Goal: Task Accomplishment & Management: Use online tool/utility

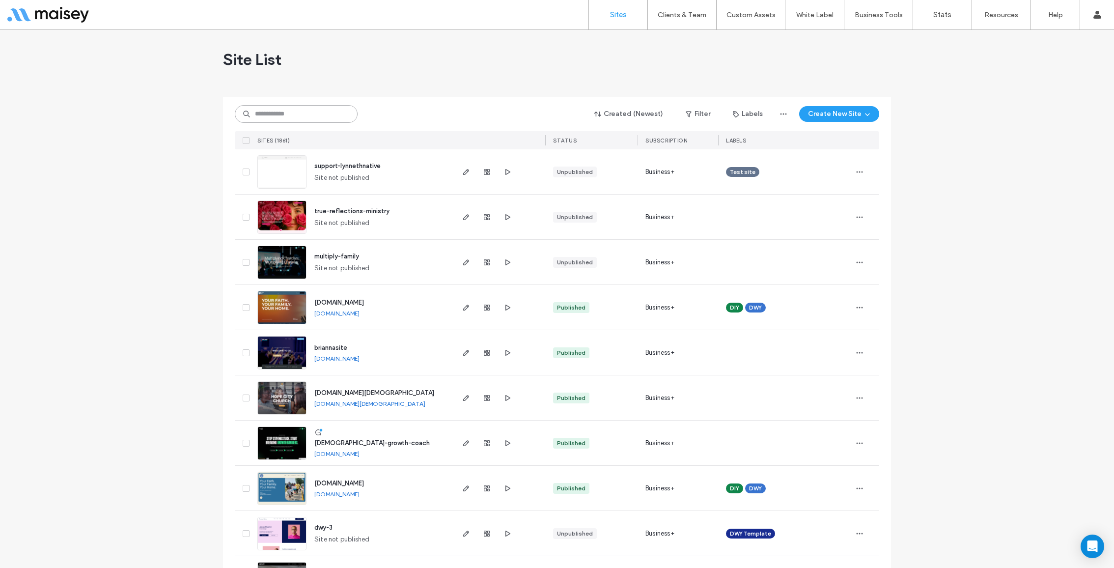
click at [337, 119] on input at bounding box center [296, 114] width 123 height 18
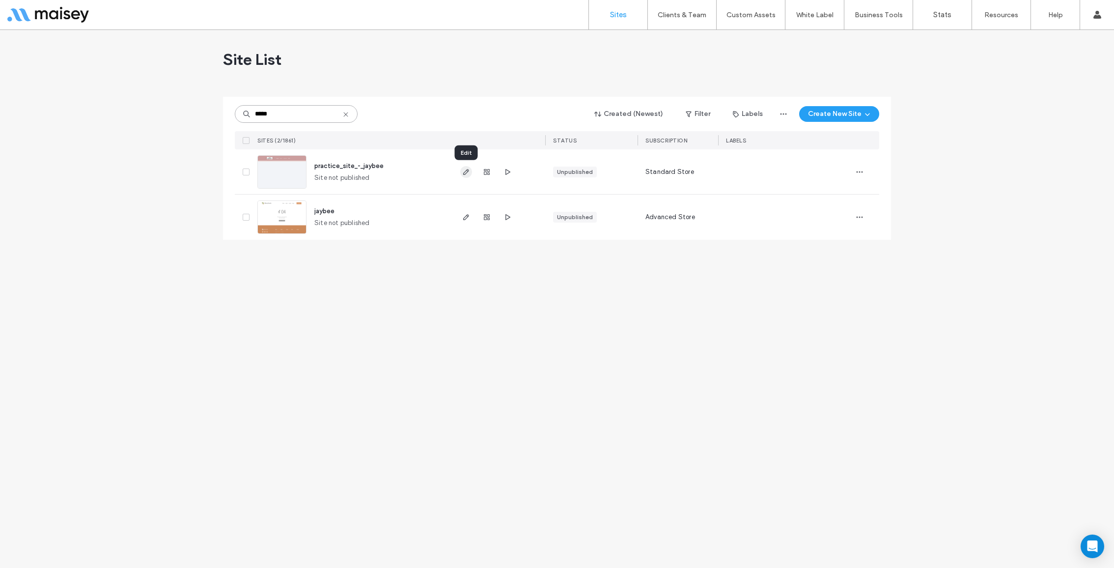
type input "*****"
click at [466, 170] on use "button" at bounding box center [466, 172] width 6 height 6
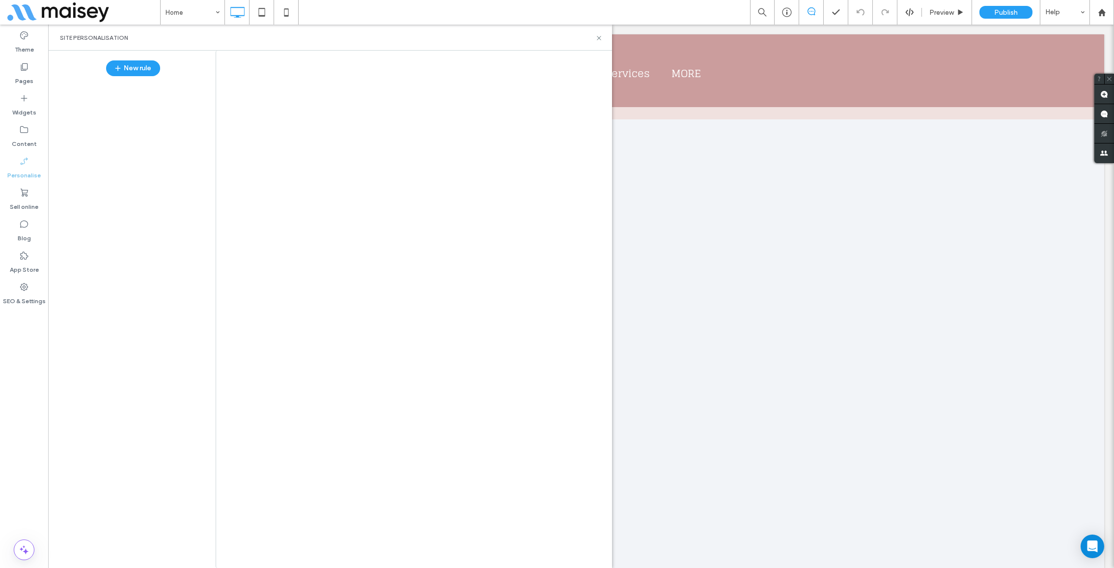
click at [21, 207] on div at bounding box center [557, 284] width 1114 height 568
click at [21, 200] on div at bounding box center [557, 284] width 1114 height 568
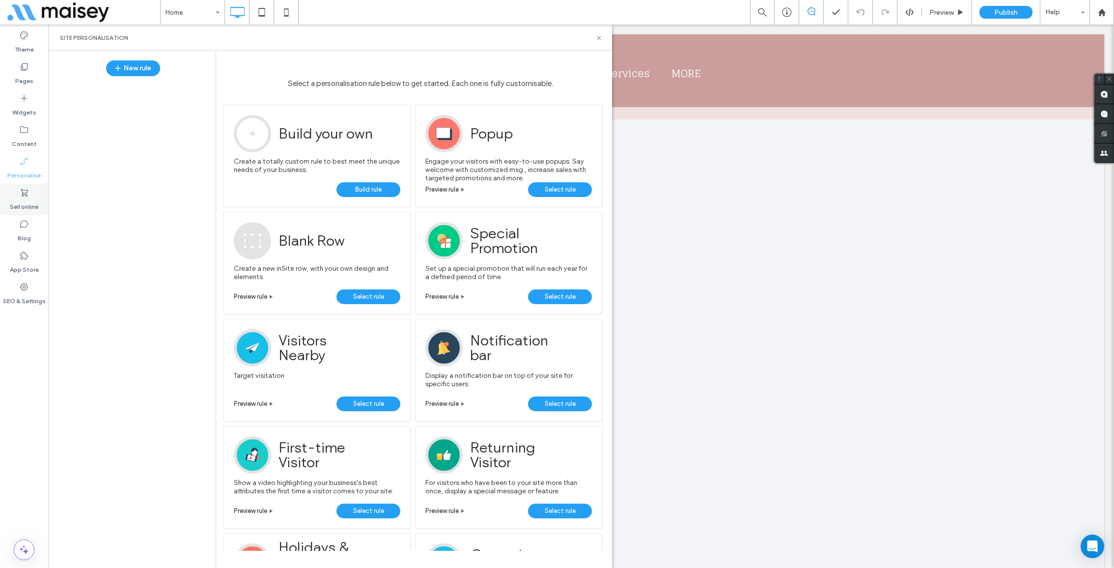
click at [21, 197] on label "Sell online" at bounding box center [24, 204] width 28 height 14
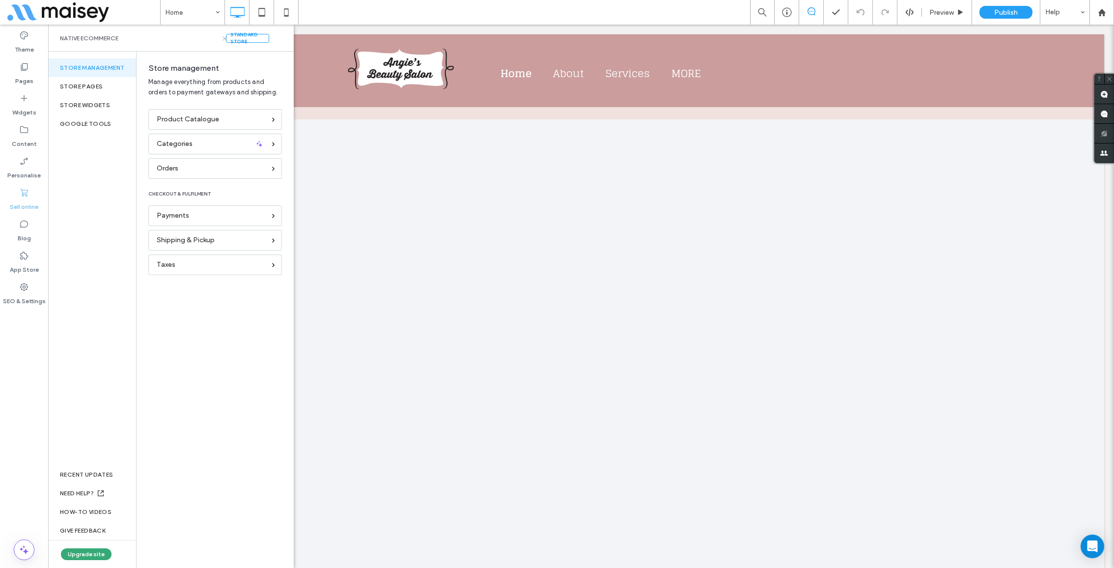
click at [224, 39] on use at bounding box center [225, 38] width 4 height 4
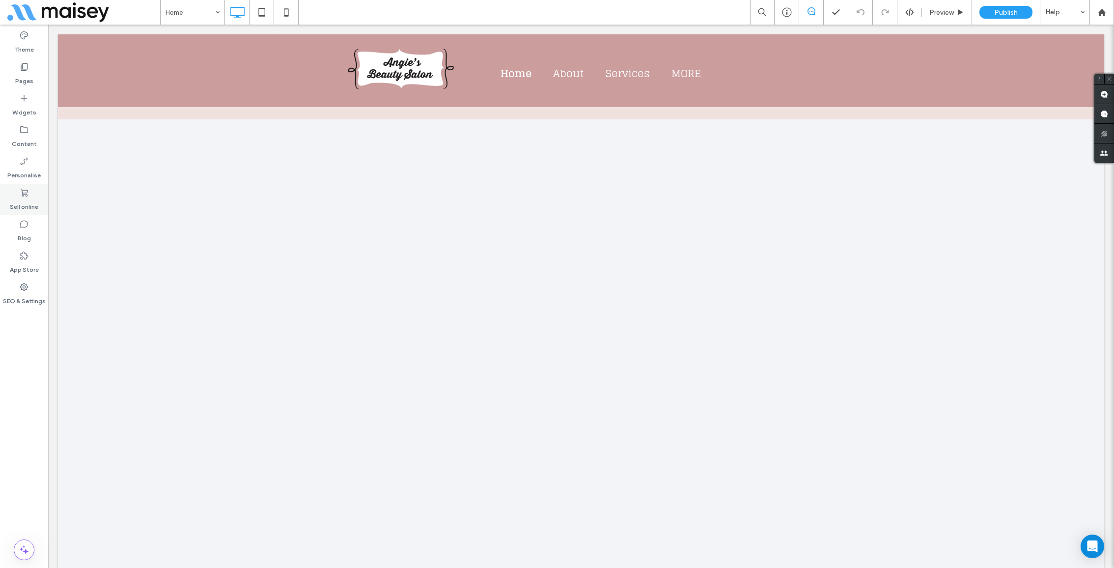
click at [17, 199] on label "Sell online" at bounding box center [24, 204] width 28 height 14
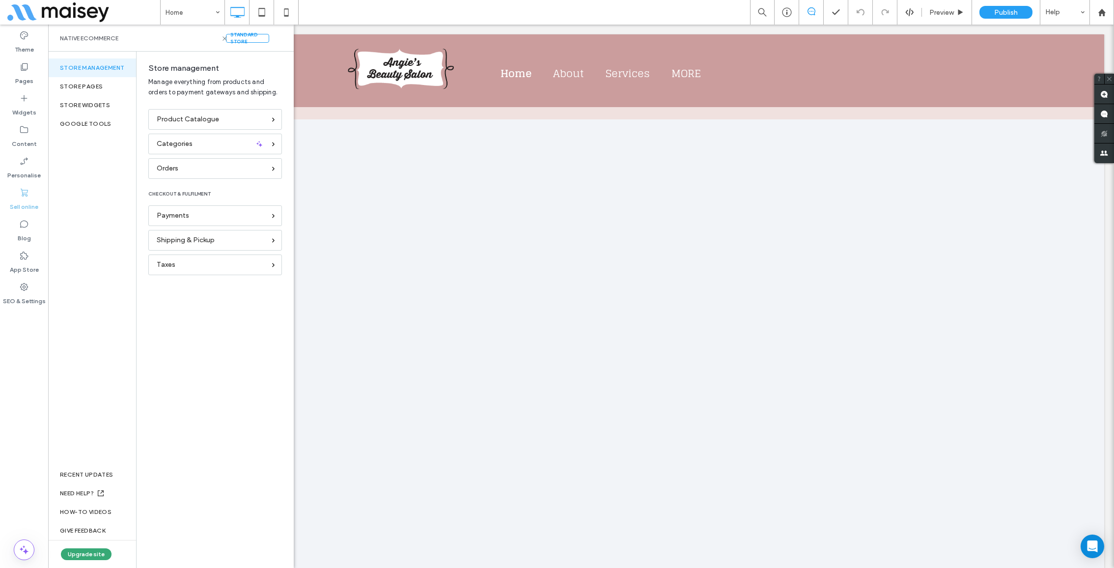
click at [276, 40] on div "Standard store Native eCommerce" at bounding box center [171, 38] width 246 height 27
click at [253, 74] on div "Store management" at bounding box center [215, 69] width 134 height 13
click at [269, 115] on div "Product Catalogue" at bounding box center [215, 119] width 134 height 21
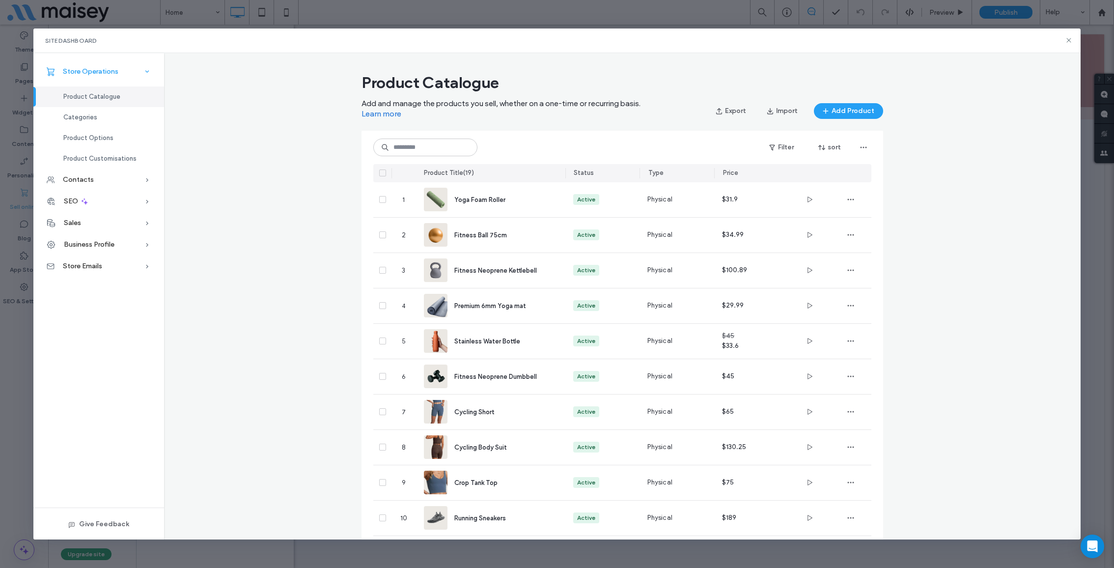
click at [147, 71] on icon at bounding box center [147, 72] width 10 height 10
click at [1066, 37] on icon at bounding box center [1069, 40] width 8 height 8
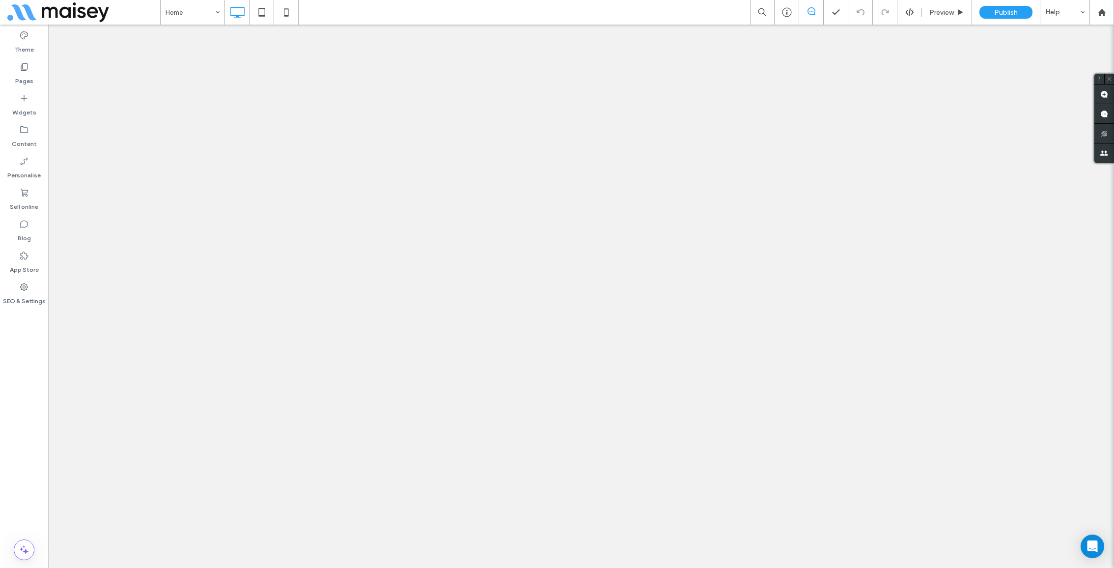
click at [26, 265] on label "App Store" at bounding box center [24, 267] width 29 height 14
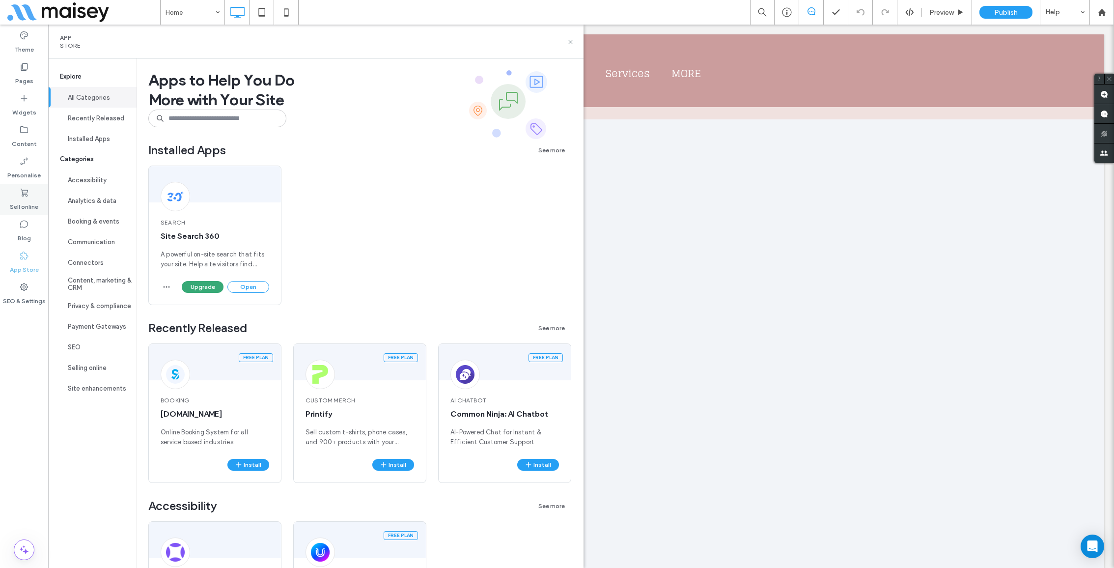
click at [29, 199] on label "Sell online" at bounding box center [24, 204] width 28 height 14
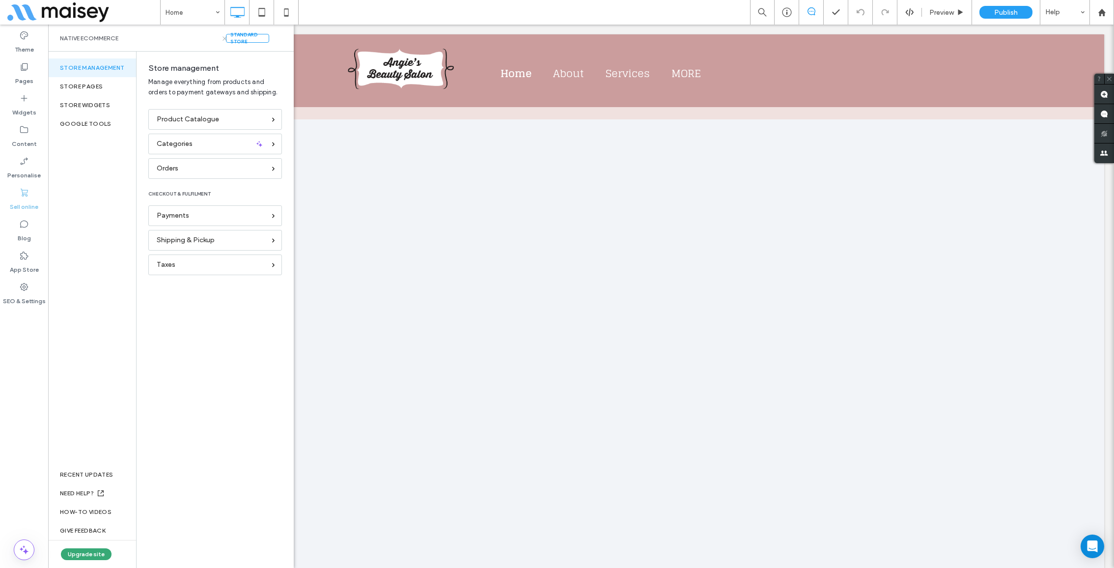
click at [228, 38] on icon at bounding box center [224, 38] width 7 height 7
